Goal: Information Seeking & Learning: Learn about a topic

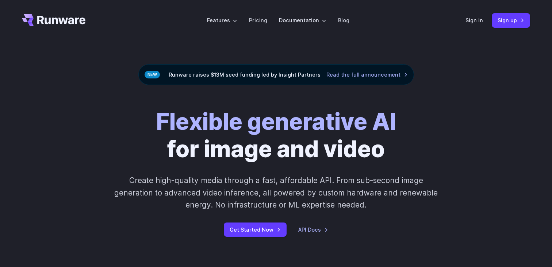
click at [265, 10] on header "Features Tasks Image generation Video generation Sonic Inference Engine™ Models…" at bounding box center [276, 20] width 526 height 41
click at [265, 14] on li "Pricing" at bounding box center [258, 20] width 30 height 20
click at [260, 23] on link "Pricing" at bounding box center [258, 20] width 18 height 8
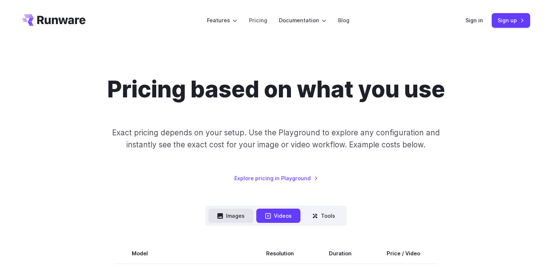
click at [225, 220] on button "Images" at bounding box center [230, 216] width 45 height 14
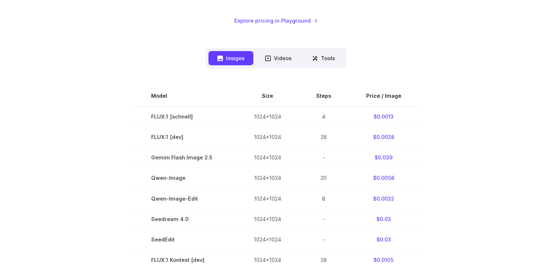
scroll to position [159, 0]
